Goal: Information Seeking & Learning: Learn about a topic

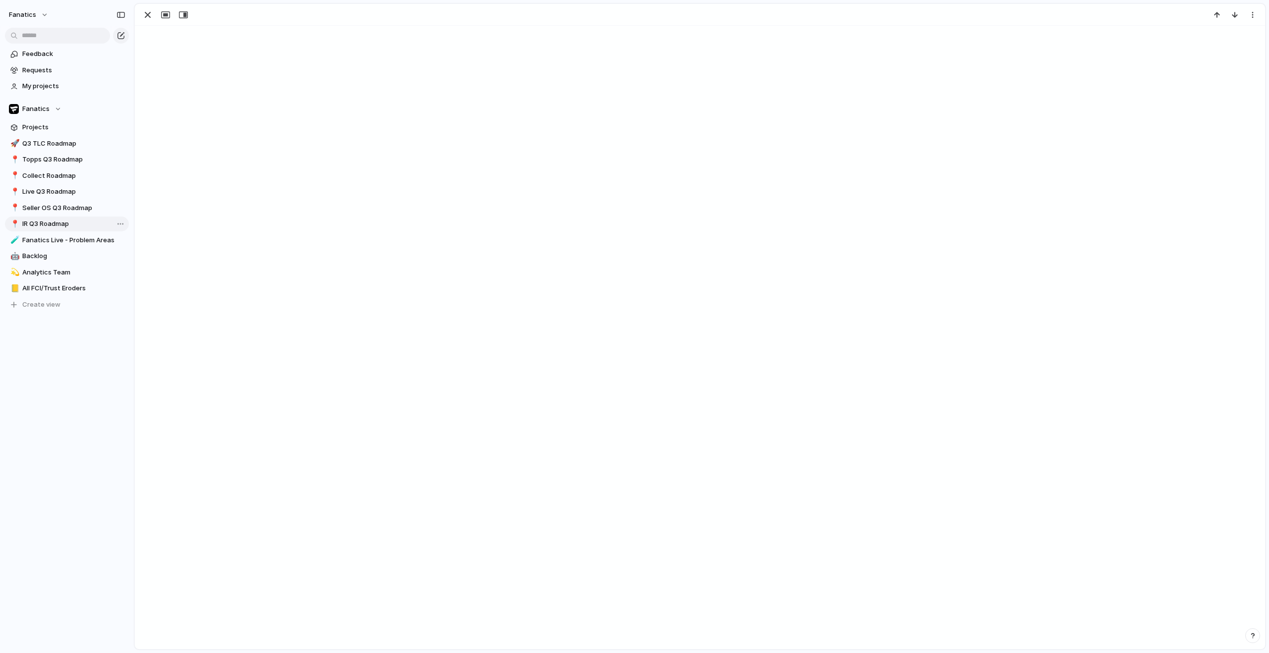
click at [59, 221] on span "IR Q3 Roadmap" at bounding box center [73, 224] width 103 height 10
type input "**********"
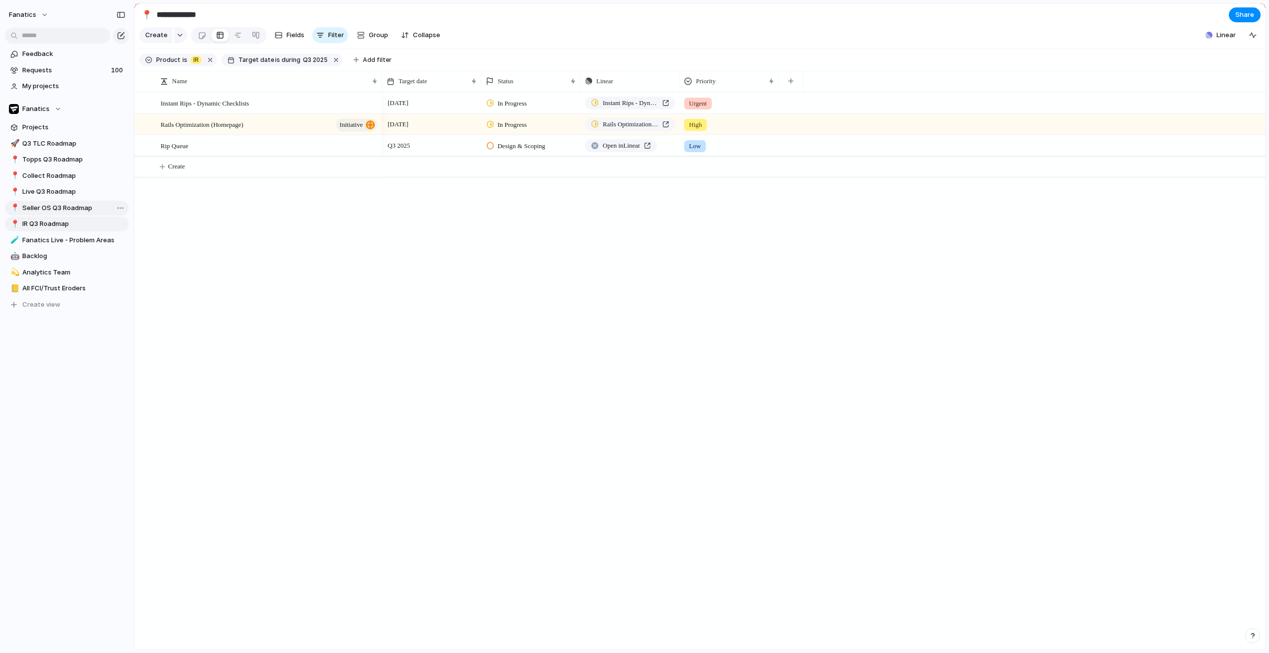
click at [67, 208] on span "Seller OS Q3 Roadmap" at bounding box center [73, 208] width 103 height 10
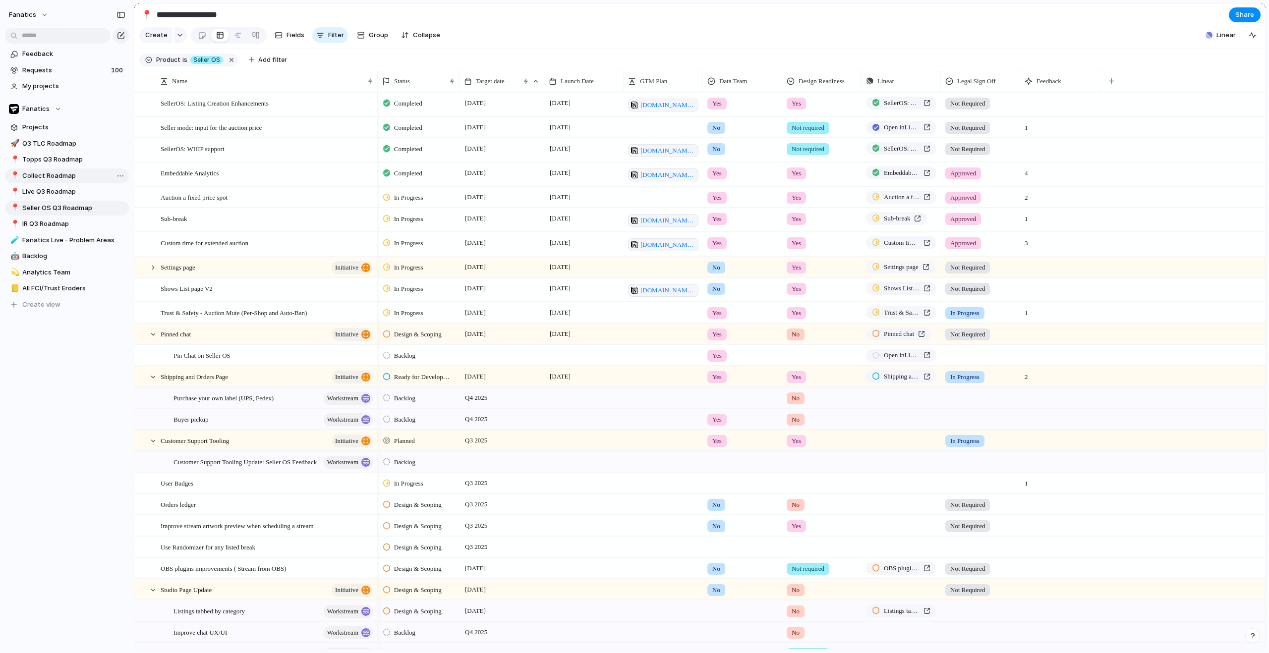
click at [63, 177] on span "Collect Roadmap" at bounding box center [73, 176] width 103 height 10
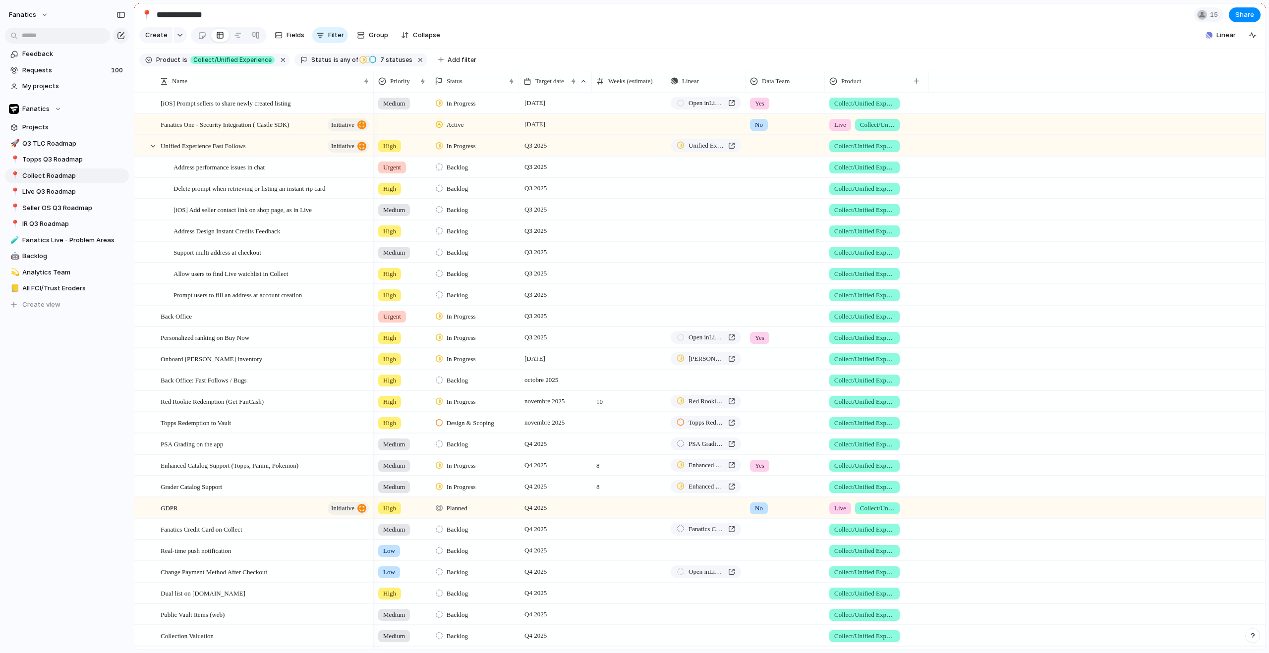
click at [546, 36] on section "Create Fields Filter Group Zoom Collapse Linear" at bounding box center [699, 37] width 1131 height 24
click at [56, 219] on span "IR Q3 Roadmap" at bounding box center [73, 224] width 103 height 10
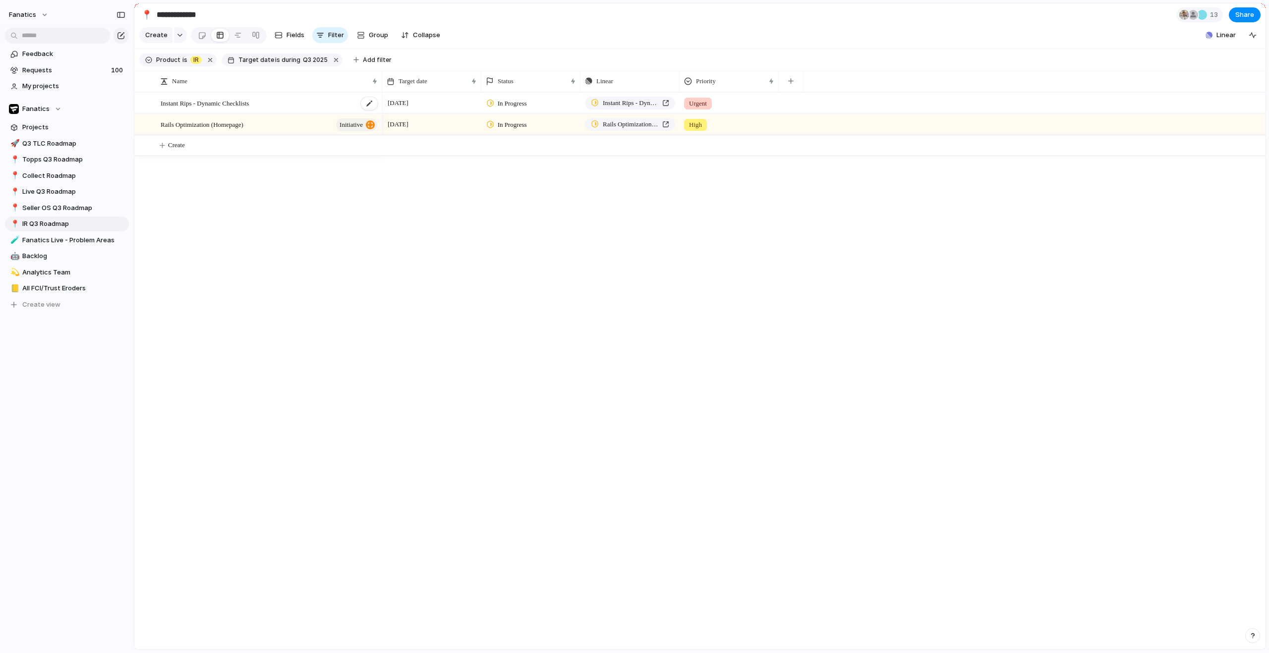
click at [249, 101] on div "Instant Rips - Dynamic Checklists" at bounding box center [270, 103] width 218 height 20
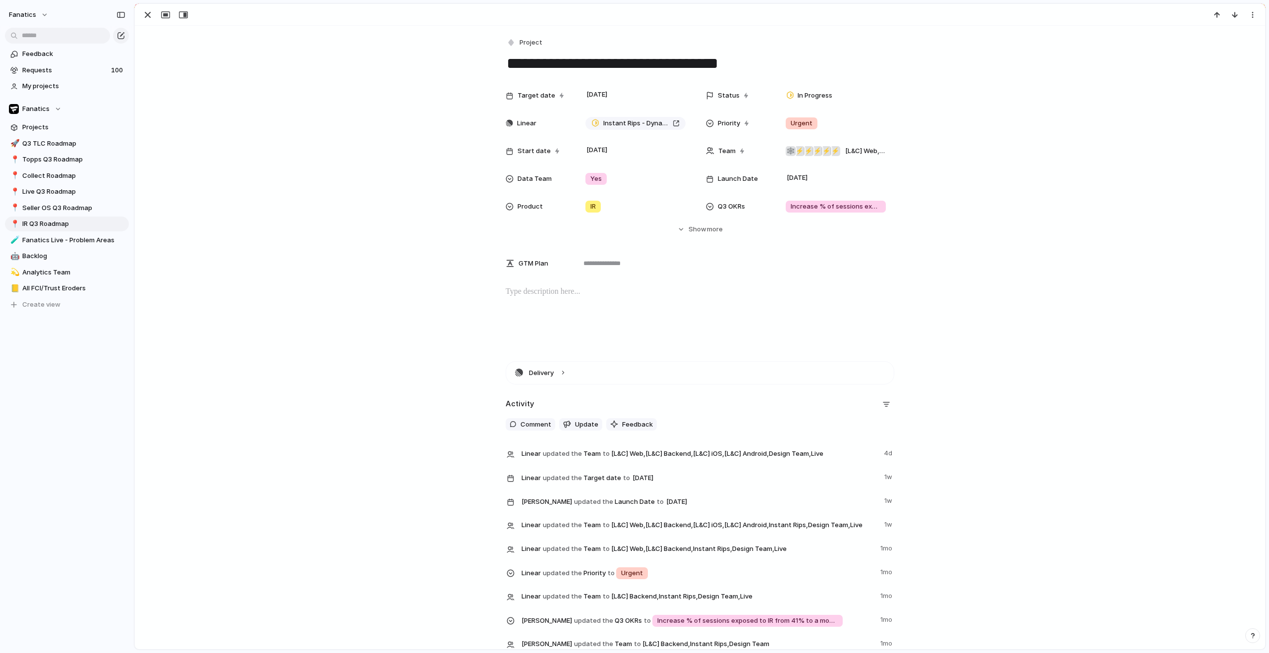
click at [253, 105] on div "Target date [DATE] Status In Progress Linear Instant Rips - Dynamic Checklists …" at bounding box center [700, 160] width 1106 height 149
click at [41, 185] on link "📍 Live Q3 Roadmap" at bounding box center [67, 191] width 124 height 15
type input "**********"
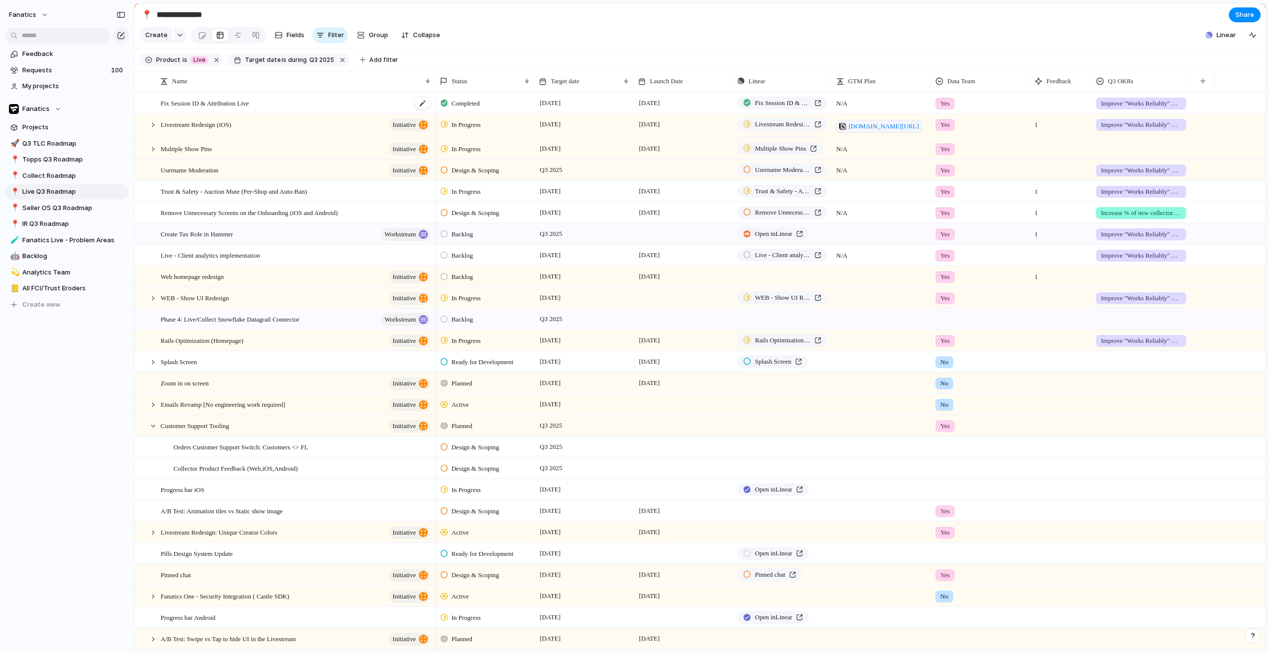
click at [208, 109] on span "Fix Session ID & Attribution Live" at bounding box center [205, 102] width 88 height 11
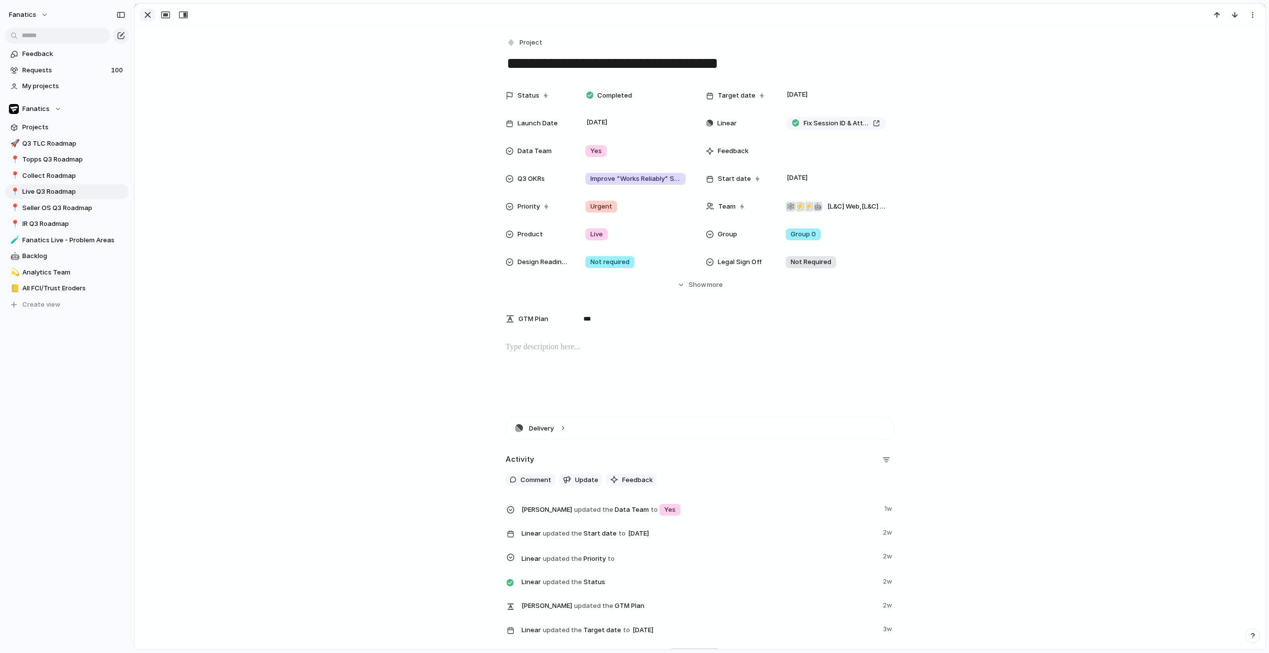
click at [142, 18] on div "button" at bounding box center [148, 15] width 12 height 12
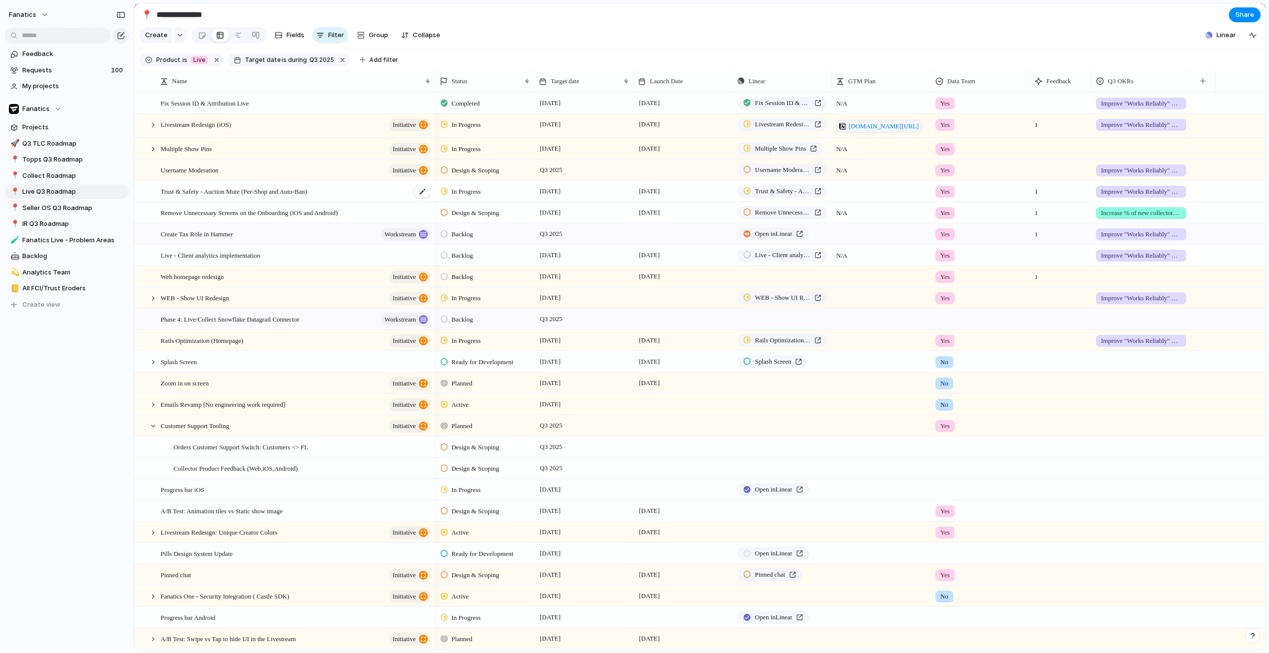
click at [238, 197] on span "Trust & Safety - Auction Mute (Per-Shop and Auto-Ban)" at bounding box center [234, 190] width 146 height 11
